Goal: Transaction & Acquisition: Purchase product/service

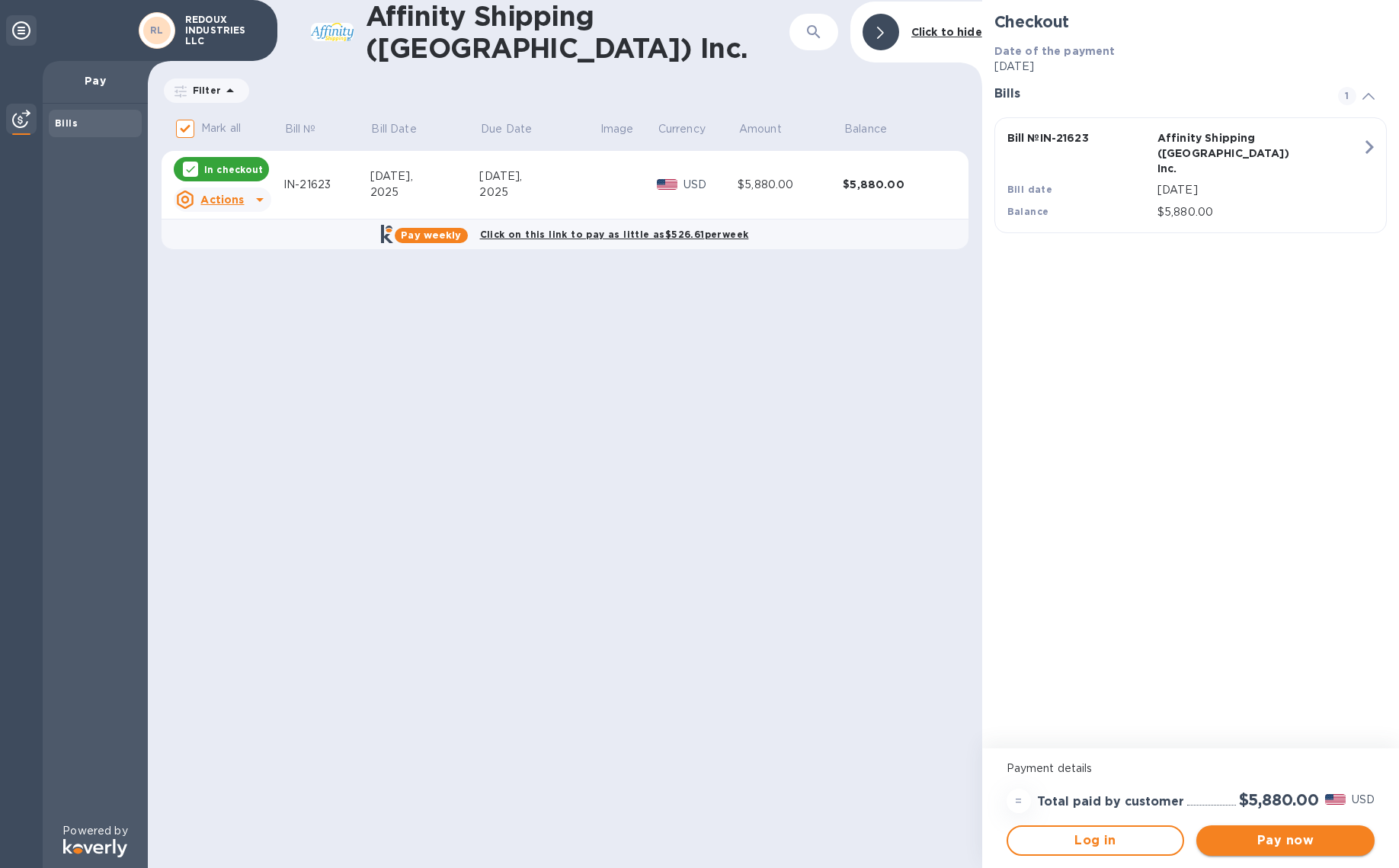
click at [1273, 841] on span "Pay now" at bounding box center [1285, 840] width 154 height 18
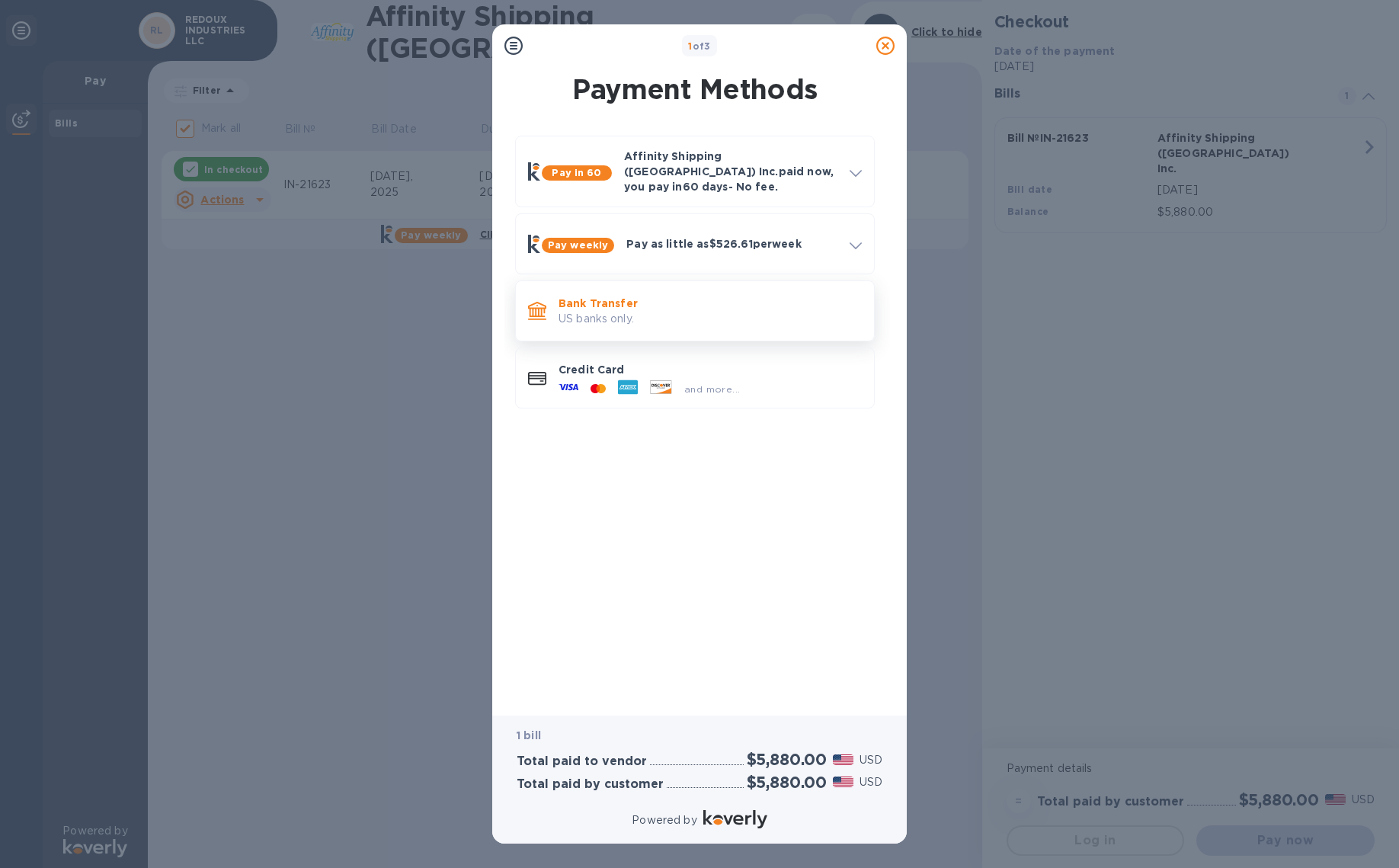
click at [677, 296] on p "Bank Transfer" at bounding box center [711, 303] width 303 height 15
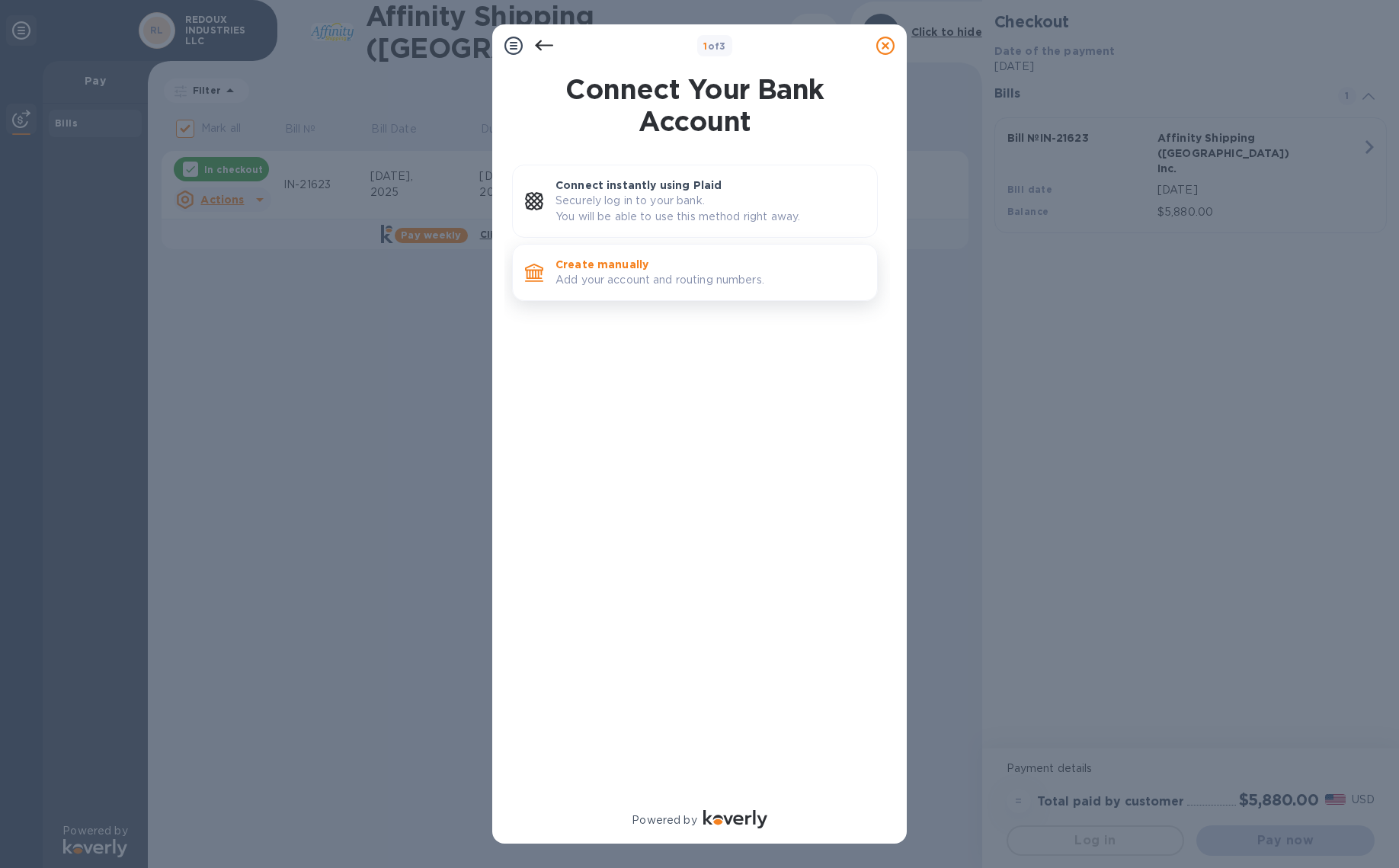
click at [667, 281] on p "Add your account and routing numbers." at bounding box center [710, 279] width 309 height 16
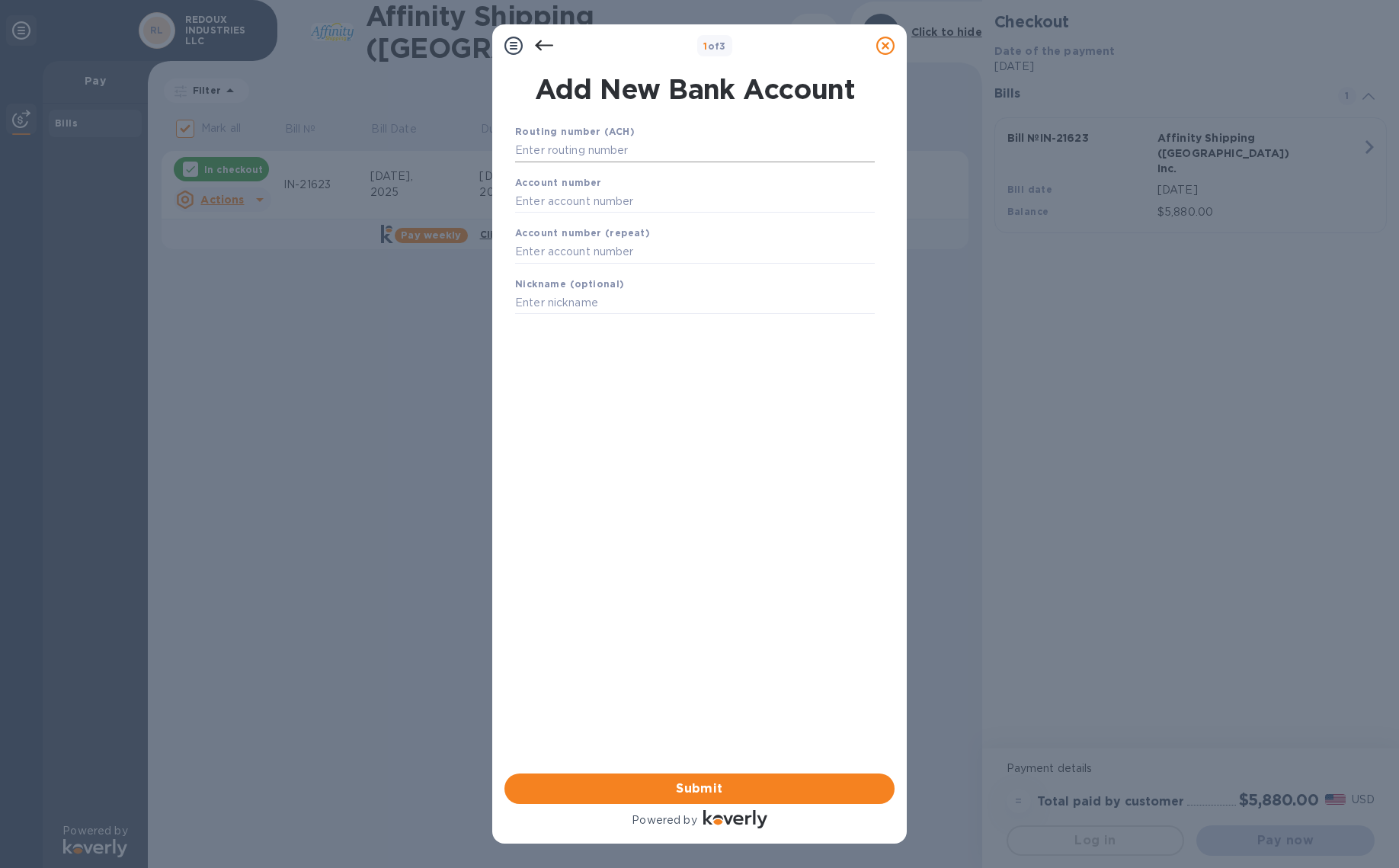
click at [682, 143] on input "text" at bounding box center [694, 151] width 360 height 23
type input "122235821"
click at [651, 226] on input "text" at bounding box center [694, 220] width 360 height 23
type input "153469670480"
click at [621, 260] on input "text" at bounding box center [694, 272] width 360 height 23
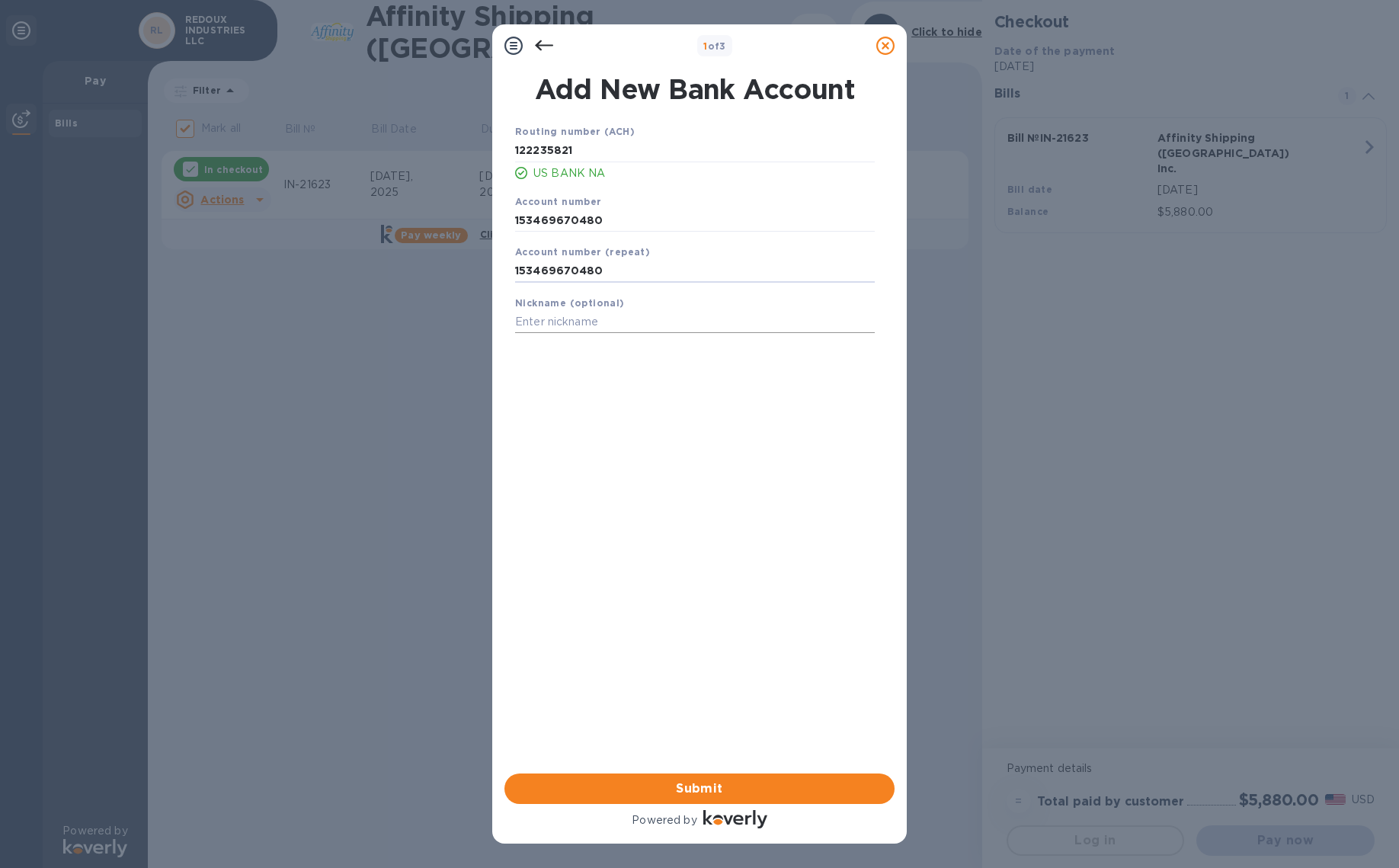
type input "153469670480"
click at [605, 327] on input "text" at bounding box center [694, 323] width 360 height 23
type input "Redoux"
click at [676, 784] on span "Submit" at bounding box center [699, 788] width 366 height 18
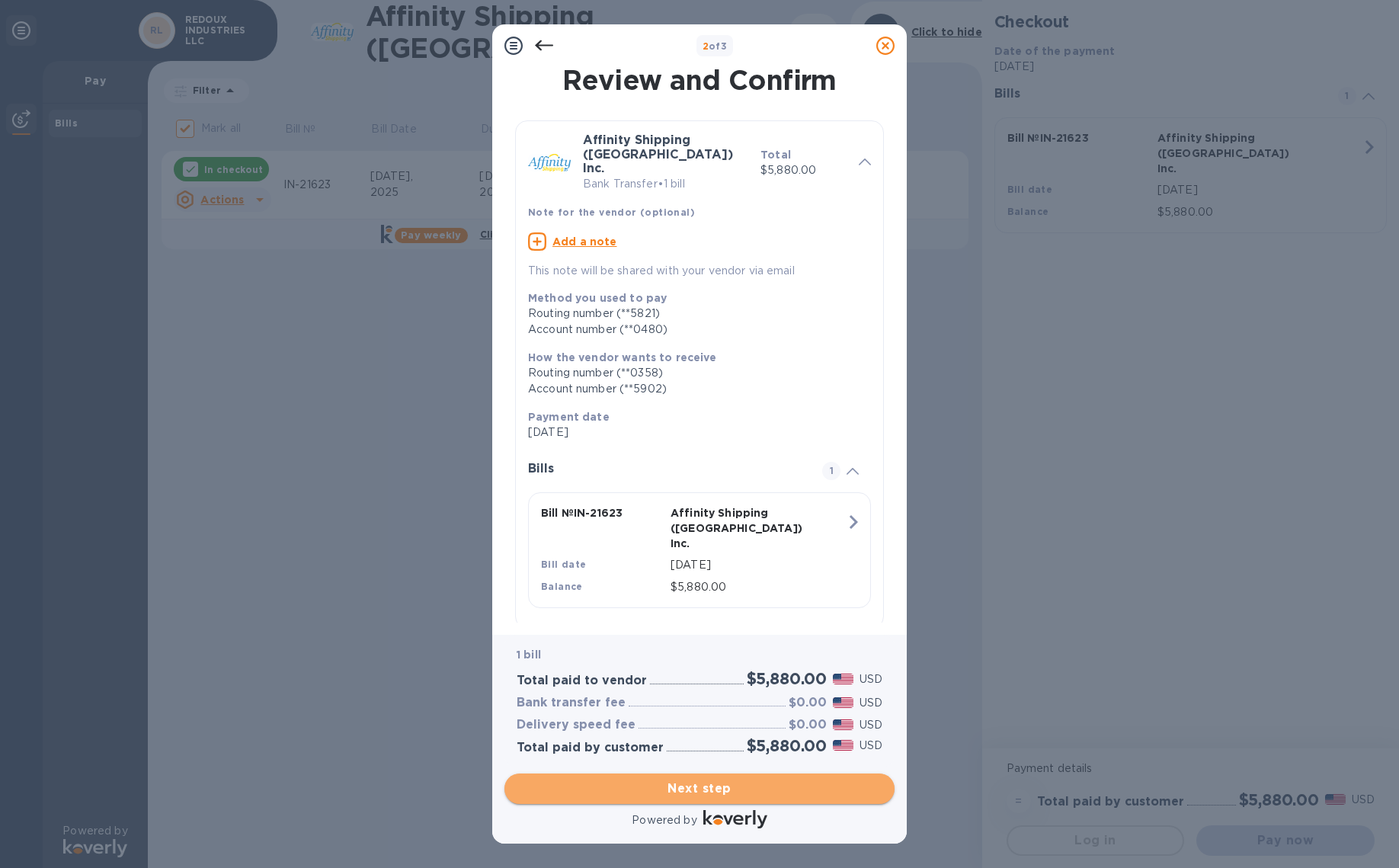
click at [711, 789] on span "Next step" at bounding box center [699, 788] width 366 height 18
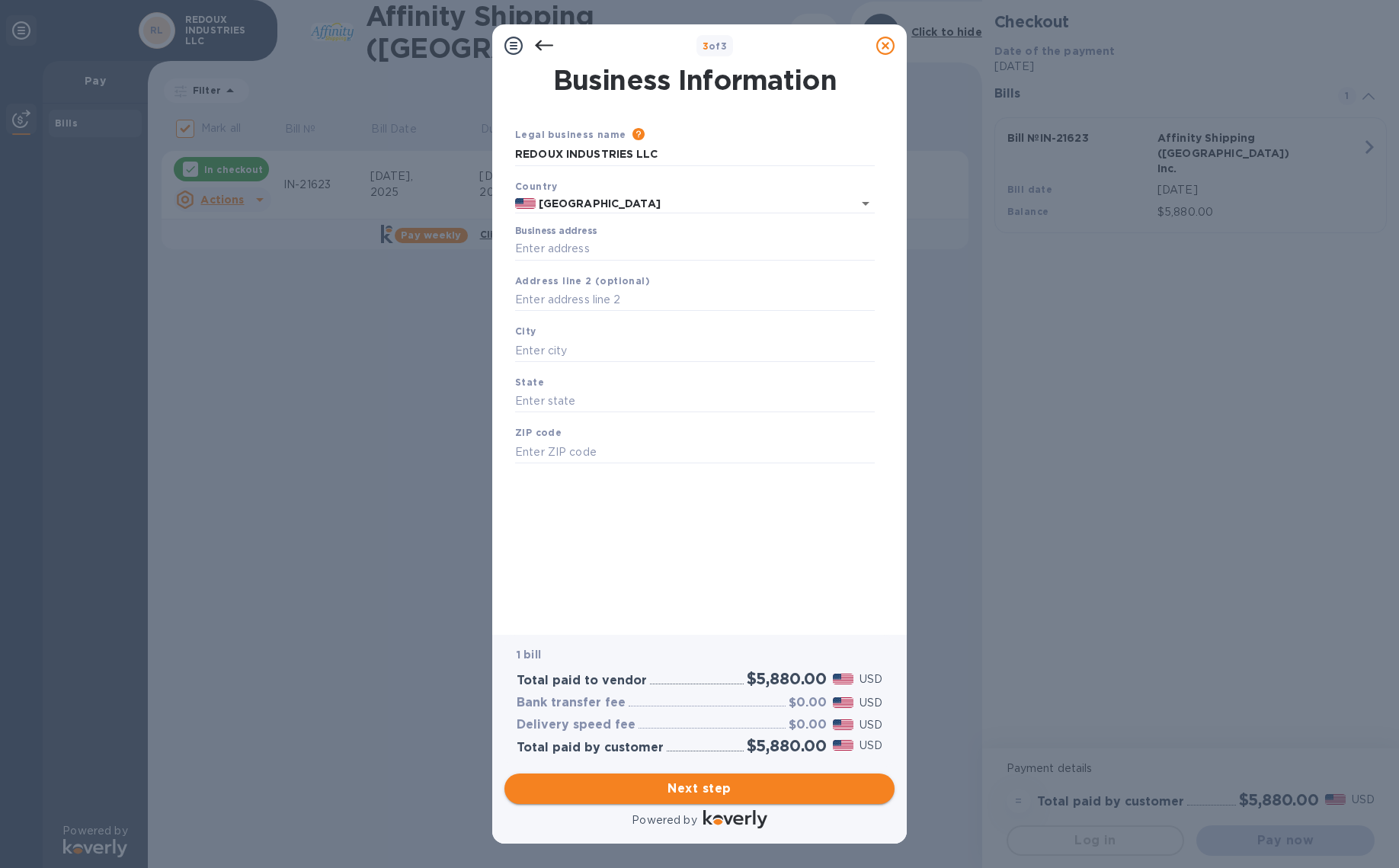
type input "[GEOGRAPHIC_DATA]"
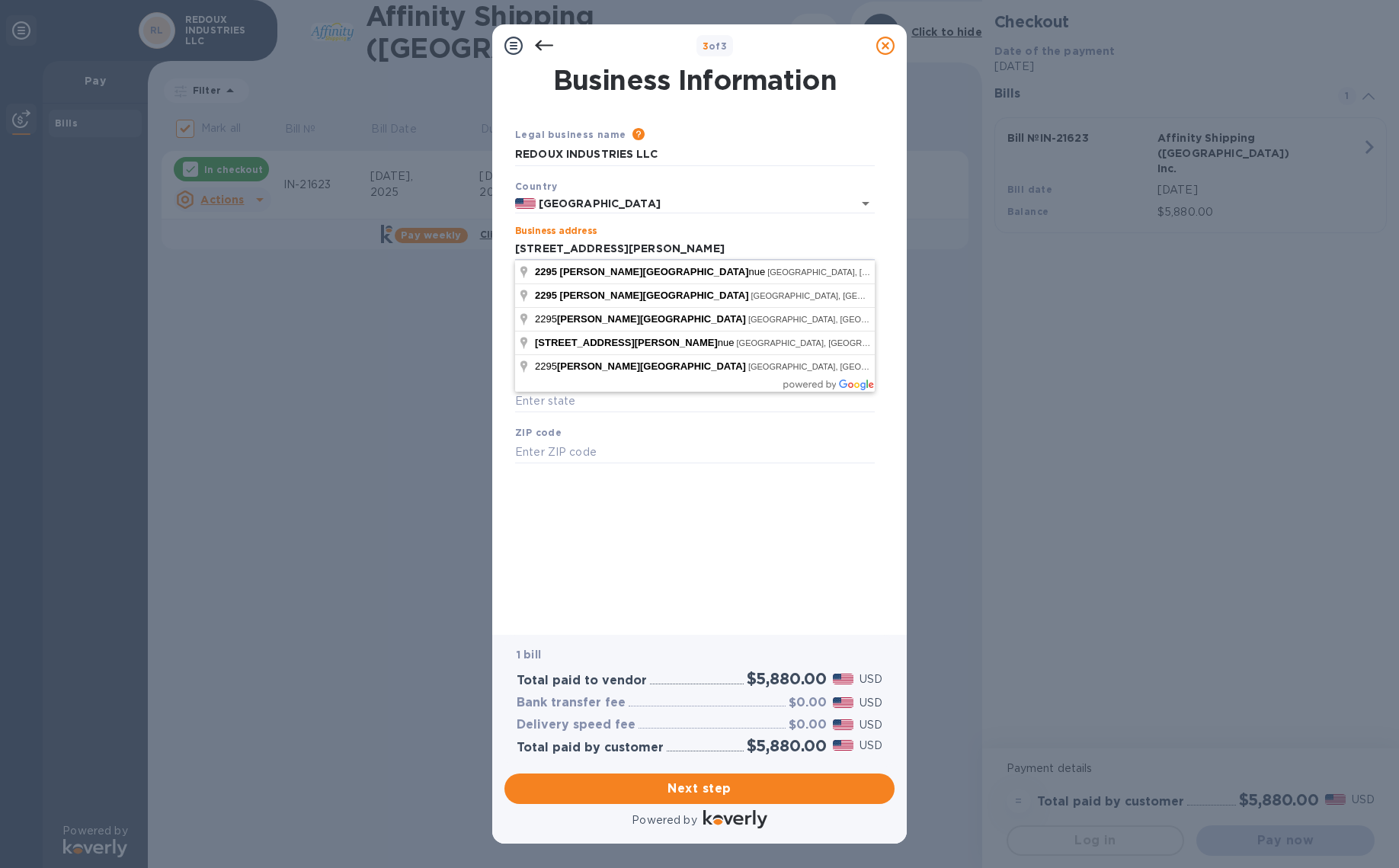
type input "[STREET_ADDRESS][PERSON_NAME]"
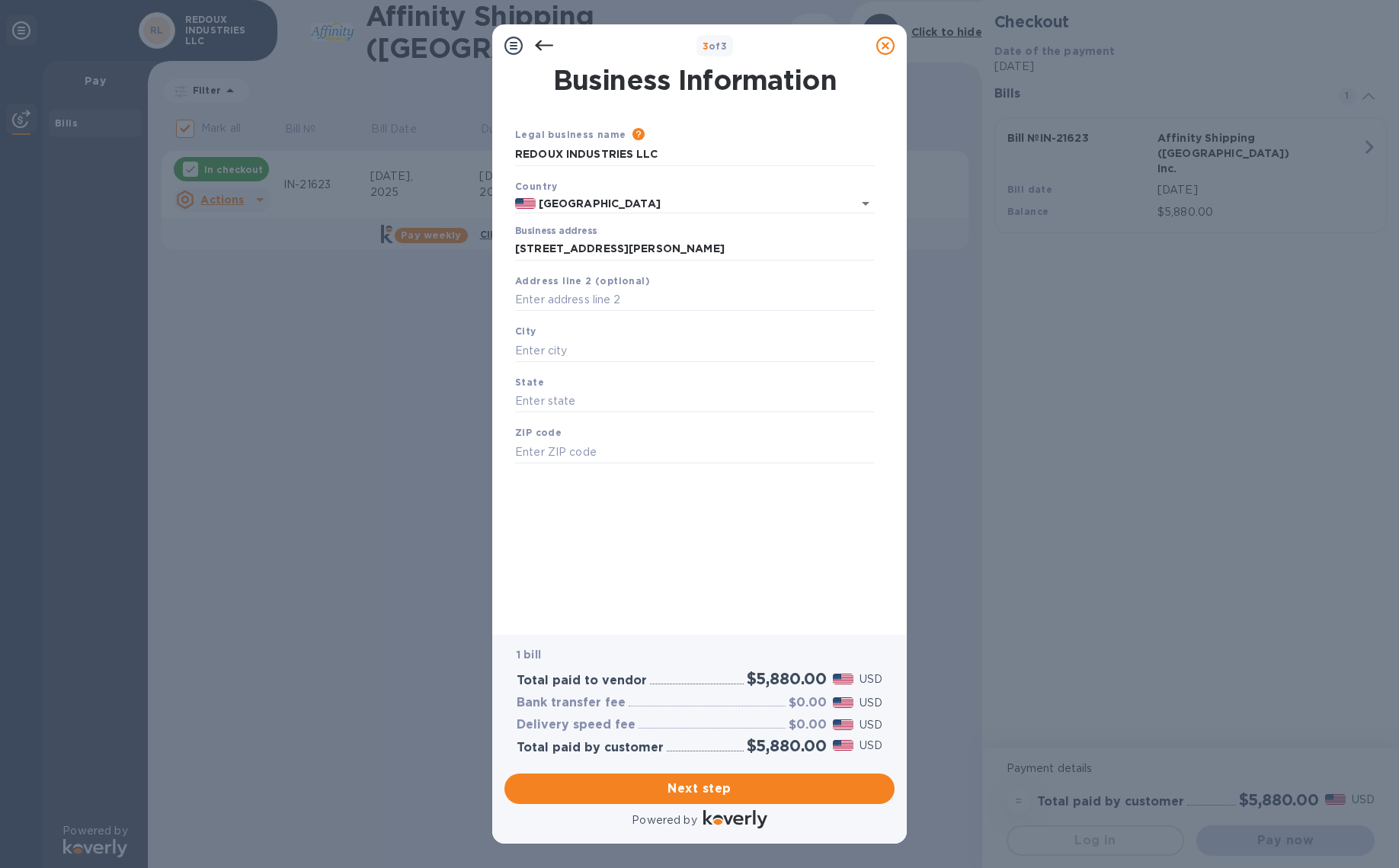
type input "[GEOGRAPHIC_DATA]"
type input "CA"
type input "93063"
click at [713, 789] on span "Next step" at bounding box center [699, 788] width 366 height 18
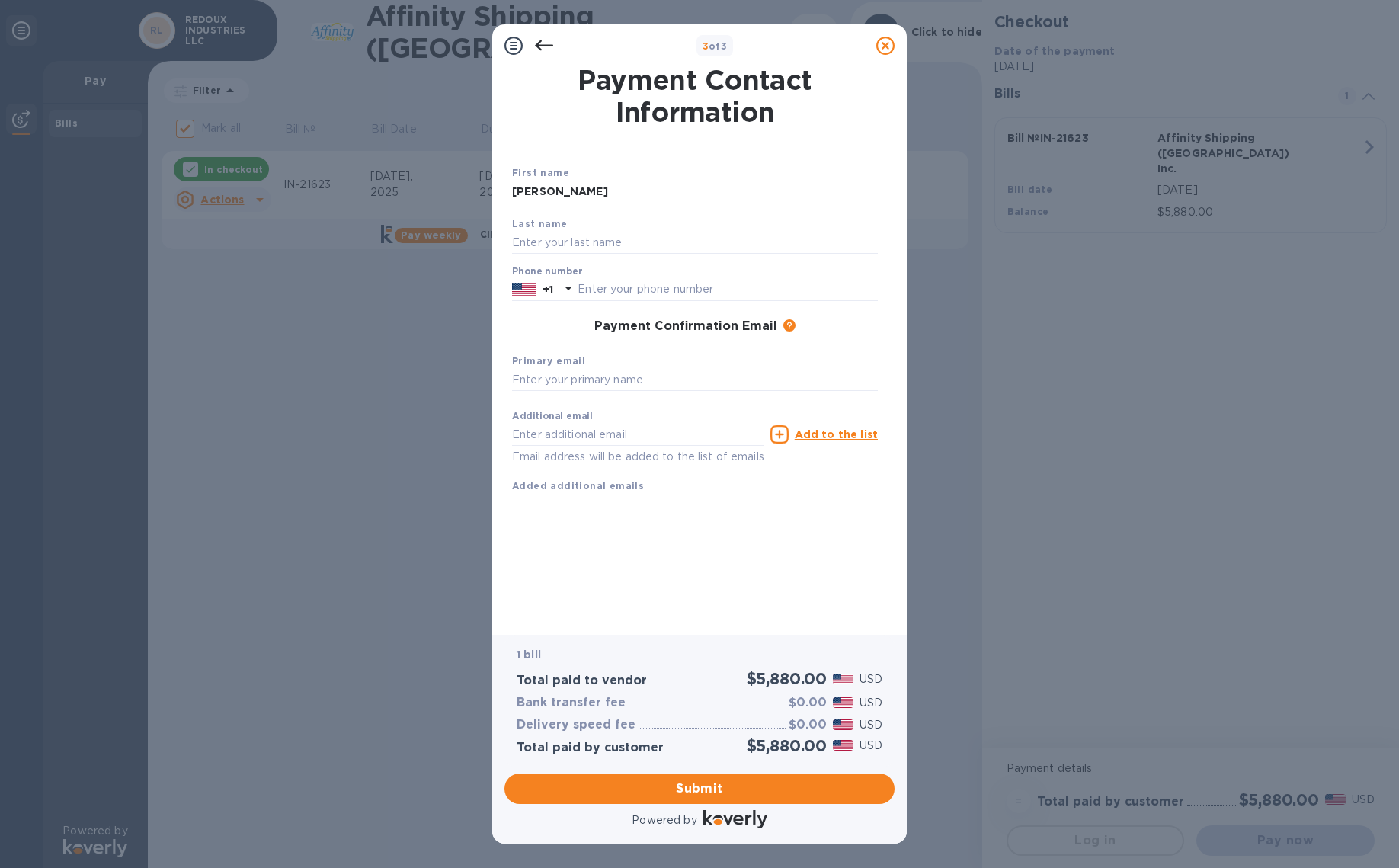
type input "[PERSON_NAME]"
type input "8053046797"
type input "[EMAIL_ADDRESS][DOMAIN_NAME]"
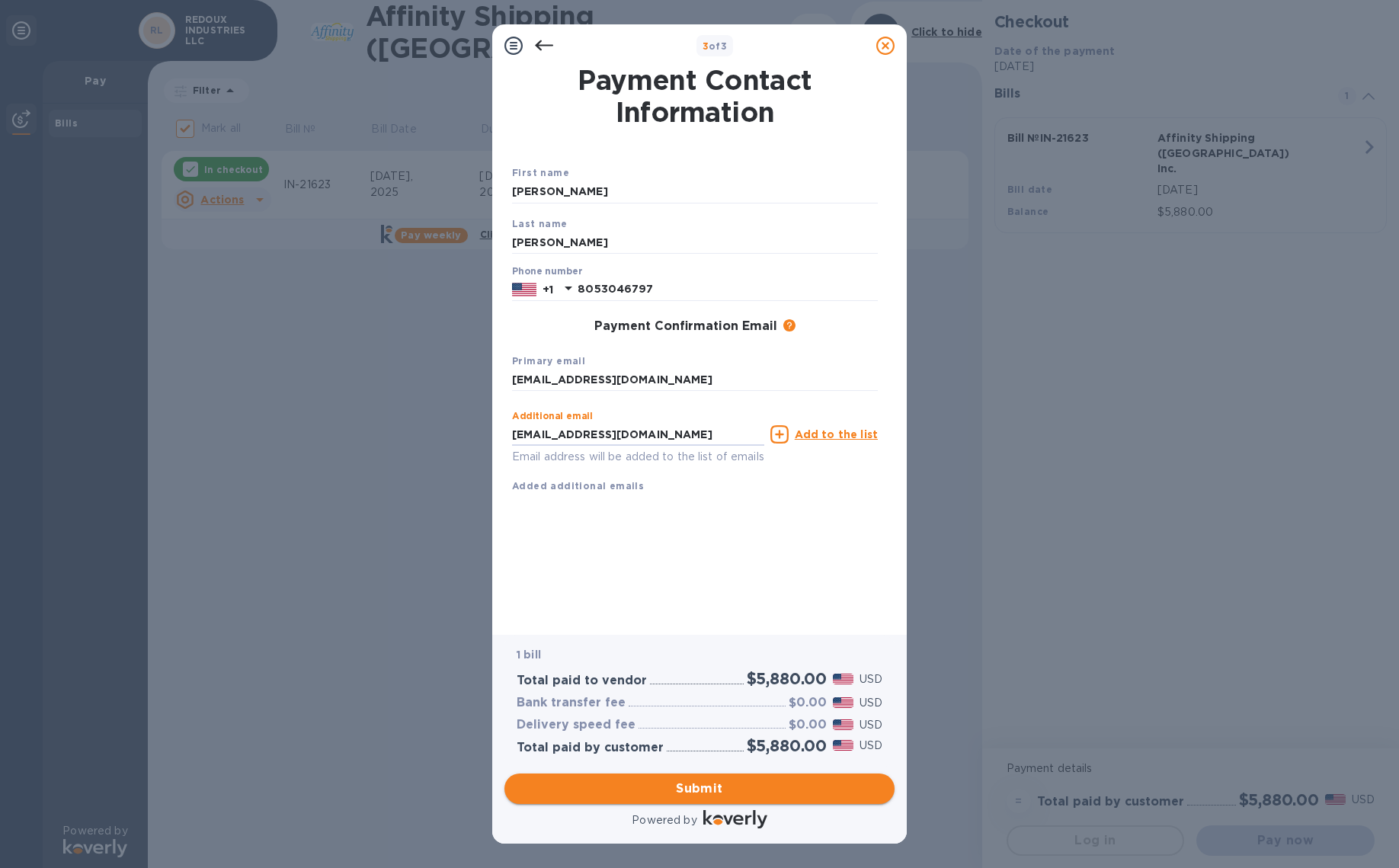
click at [685, 784] on span "Submit" at bounding box center [699, 788] width 366 height 18
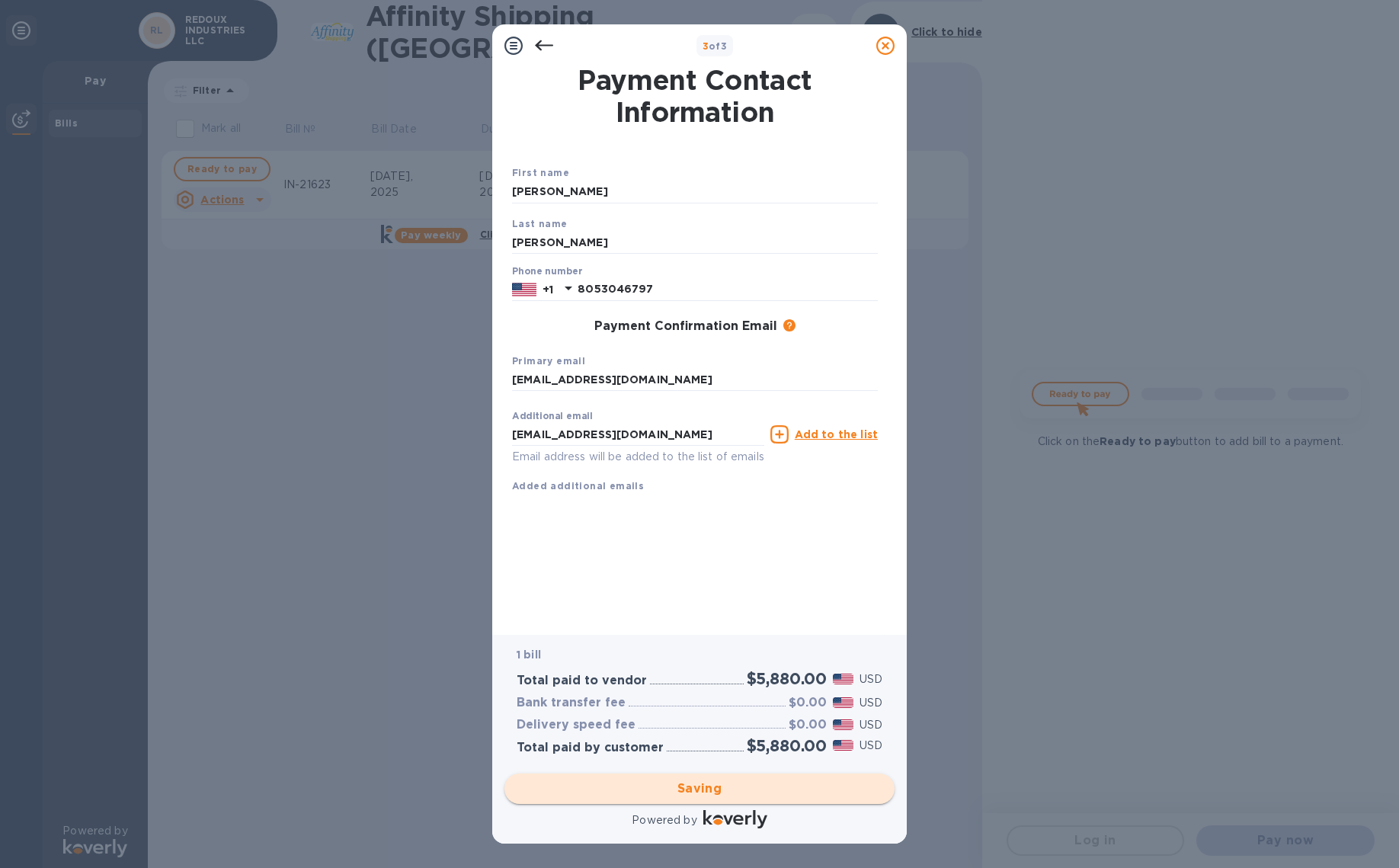
checkbox input "false"
